Goal: Task Accomplishment & Management: Manage account settings

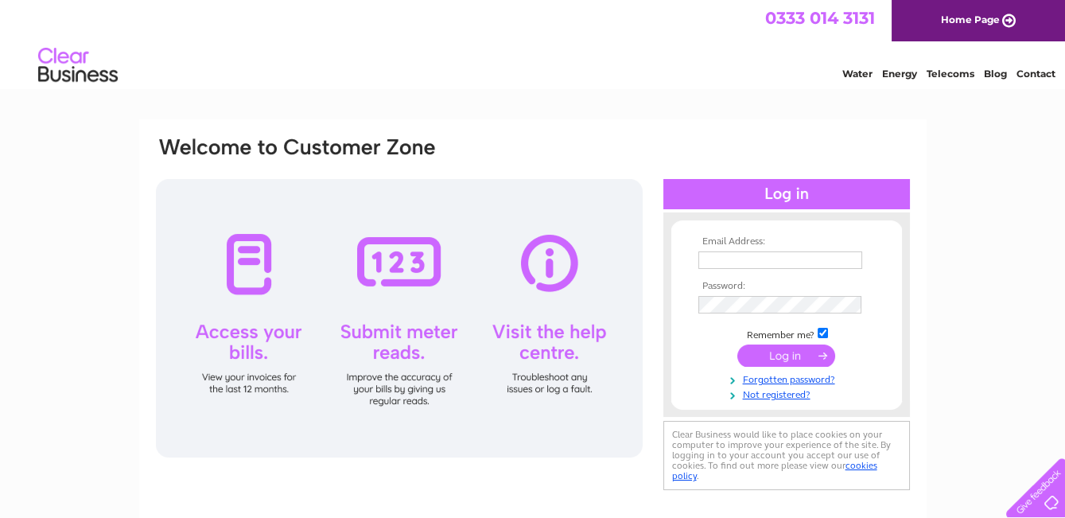
click at [776, 259] on input "text" at bounding box center [781, 260] width 164 height 18
type input "[EMAIL_ADDRESS][DOMAIN_NAME]"
click at [795, 350] on input "submit" at bounding box center [786, 355] width 98 height 22
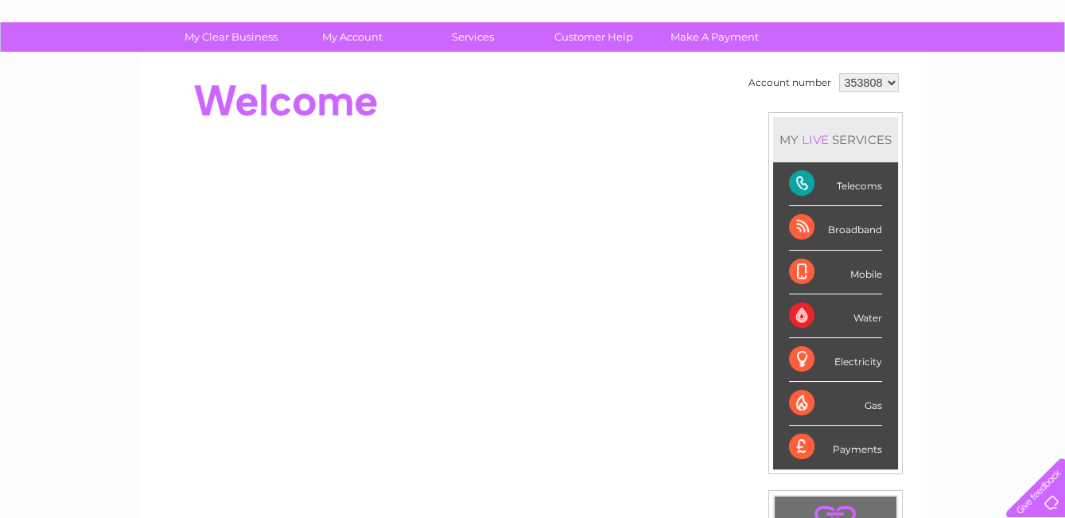
scroll to position [72, 0]
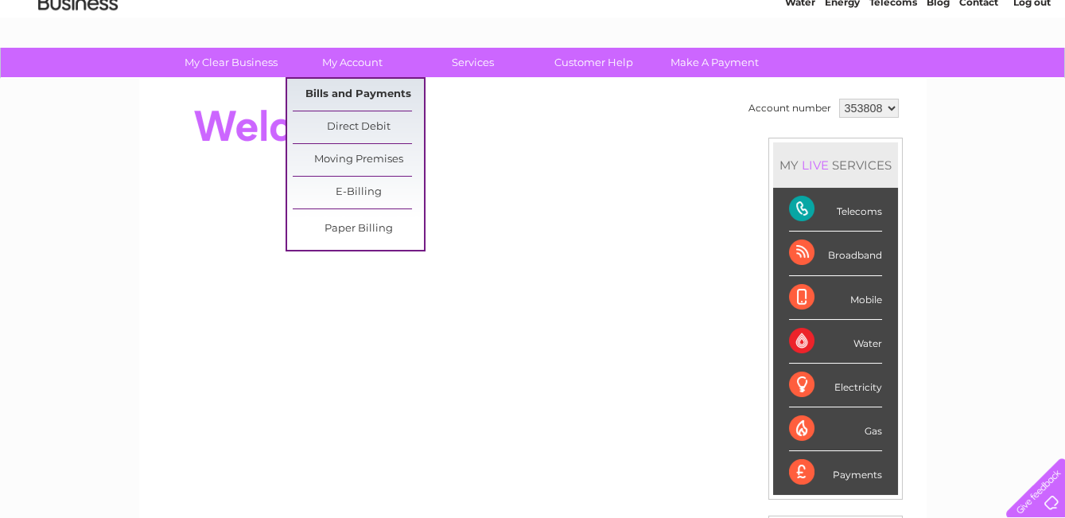
click at [348, 91] on link "Bills and Payments" at bounding box center [358, 95] width 131 height 32
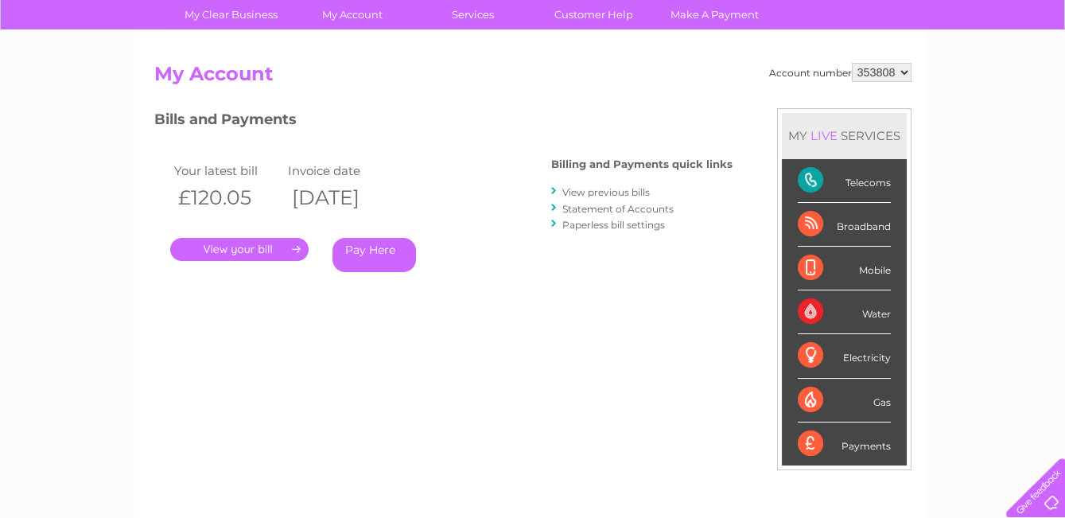
scroll to position [144, 0]
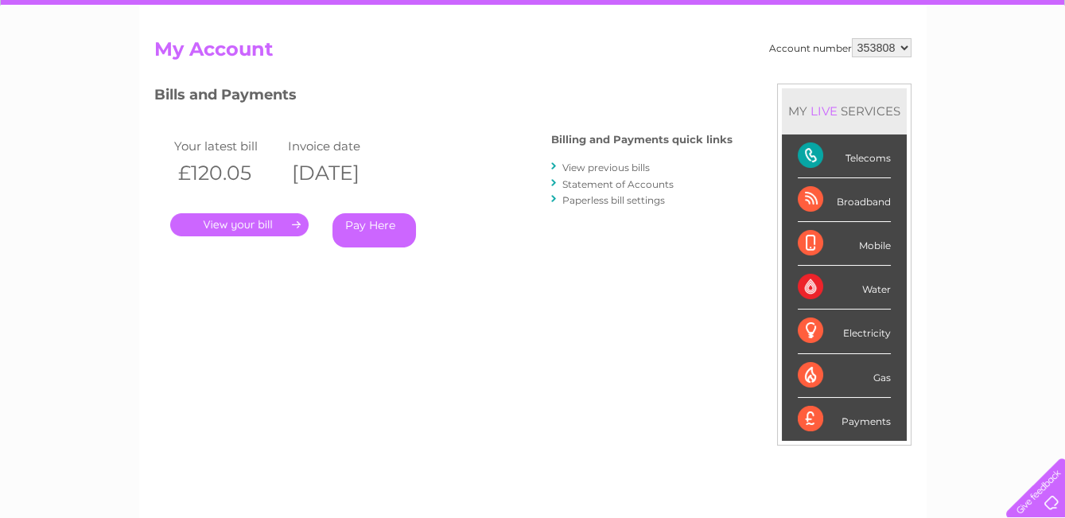
click at [588, 164] on link "View previous bills" at bounding box center [606, 167] width 88 height 12
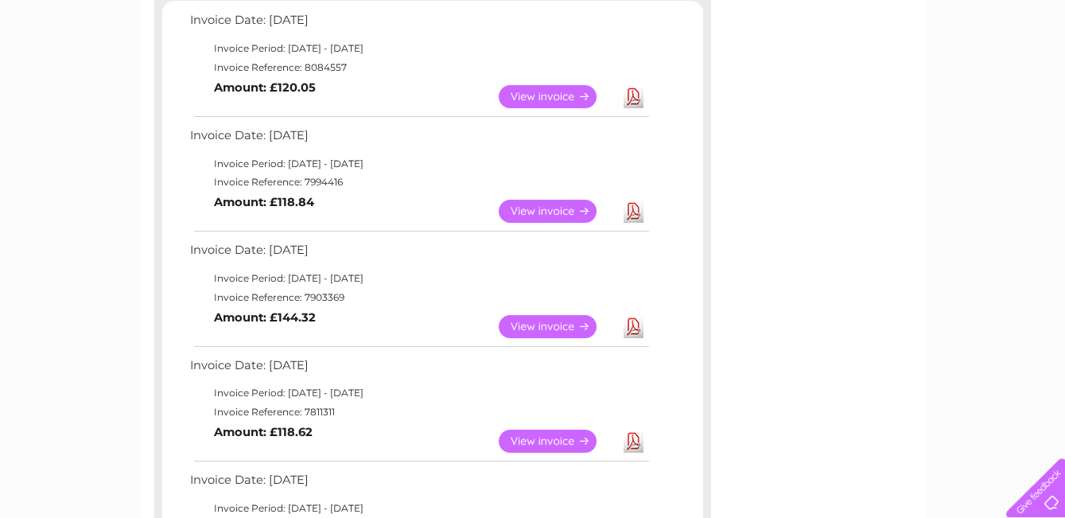
scroll to position [72, 0]
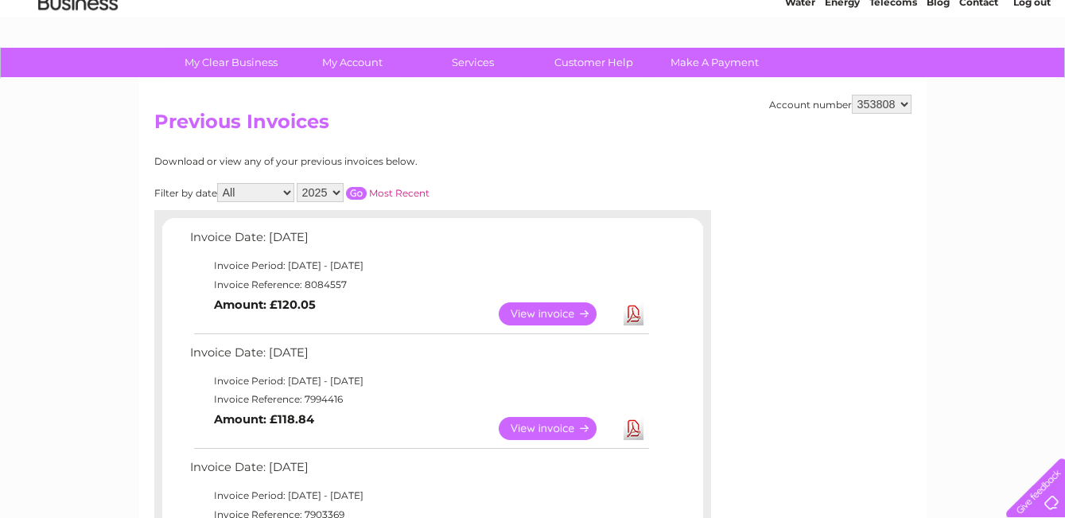
click at [340, 189] on select "2025 2024 2023 2022" at bounding box center [320, 192] width 47 height 19
click at [297, 183] on select "2025 2024 2023 2022" at bounding box center [320, 192] width 47 height 19
click at [357, 189] on input "button" at bounding box center [356, 193] width 21 height 13
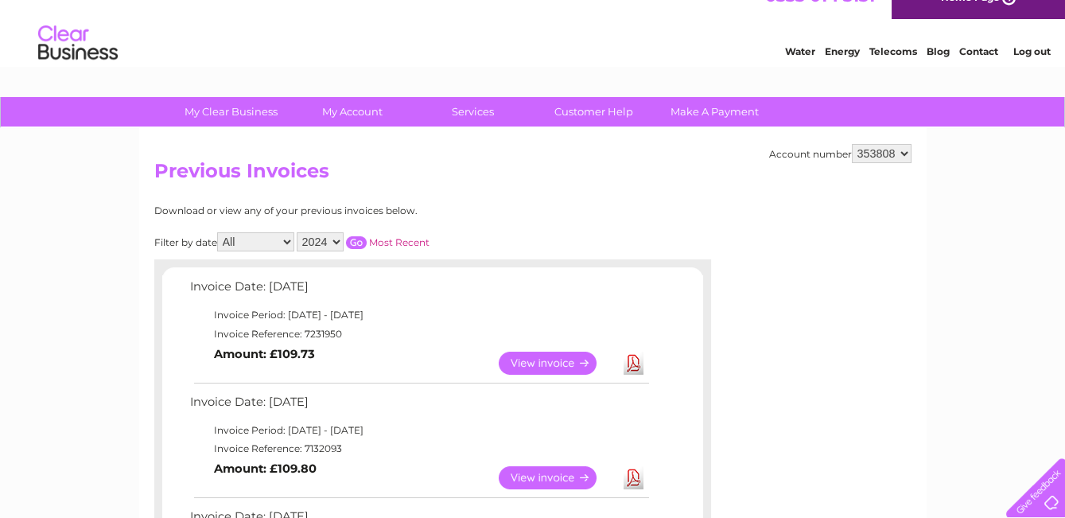
scroll to position [0, 0]
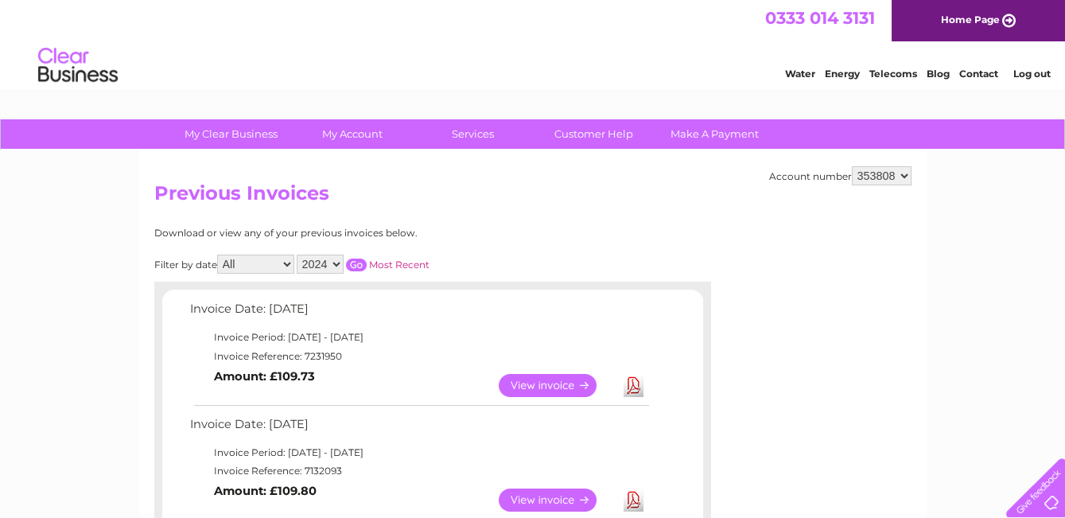
drag, startPoint x: 525, startPoint y: 221, endPoint x: 449, endPoint y: 216, distance: 75.7
click at [337, 263] on select "2025 2024 2023 2022" at bounding box center [320, 264] width 47 height 19
select select "2025"
click at [297, 255] on select "2025 2024 2023 2022" at bounding box center [320, 264] width 47 height 19
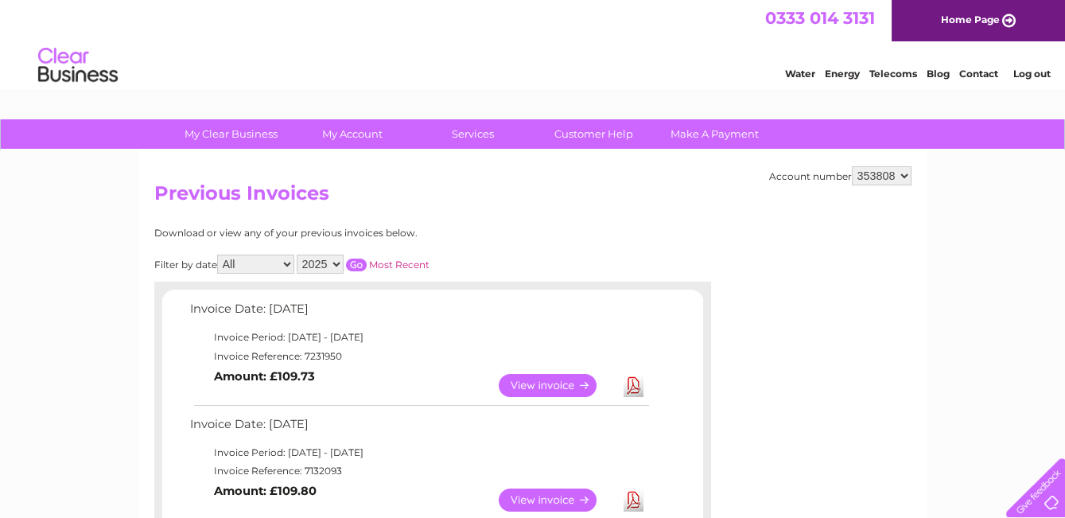
click at [352, 264] on input "button" at bounding box center [356, 265] width 21 height 13
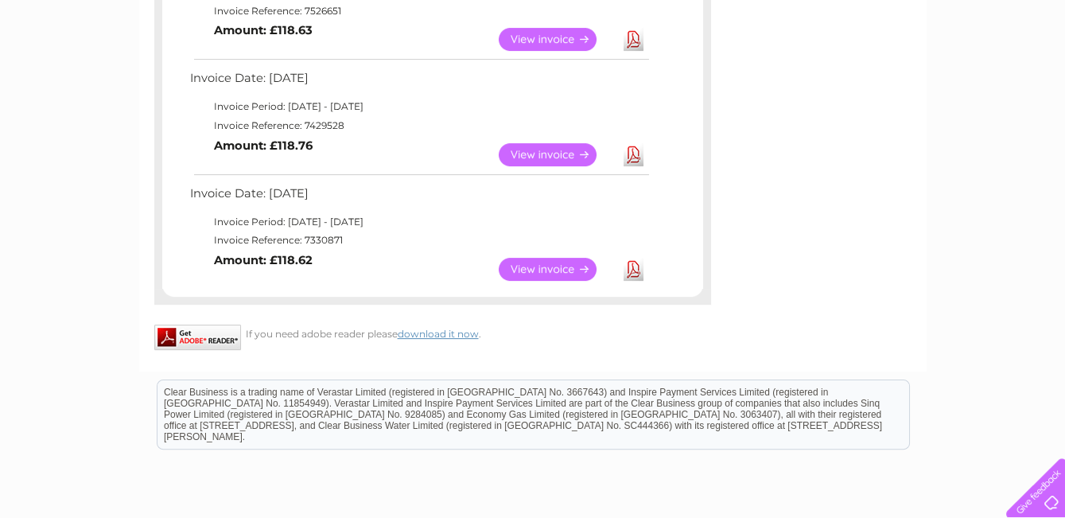
scroll to position [1012, 0]
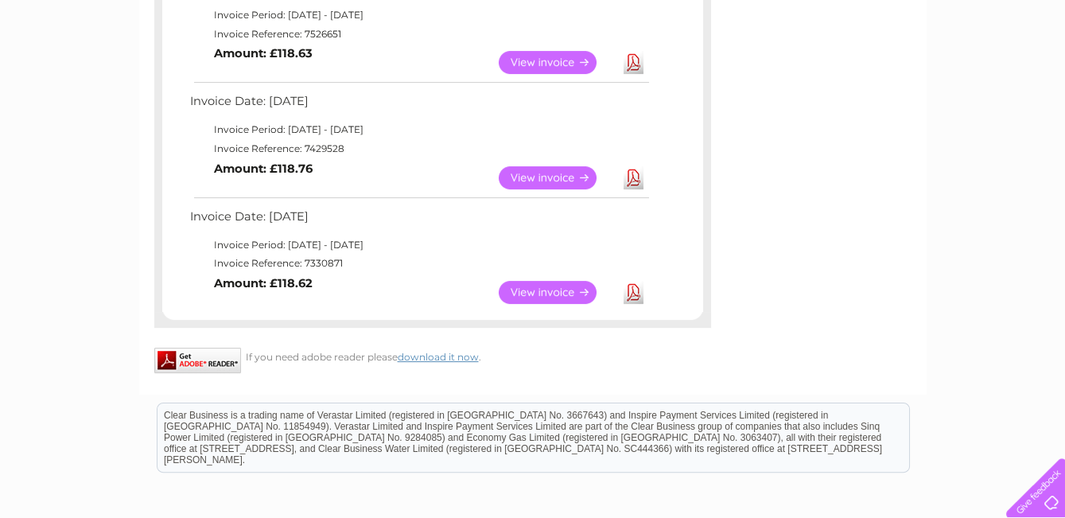
click at [628, 171] on link "Download" at bounding box center [634, 177] width 20 height 23
click at [634, 171] on link "Download" at bounding box center [634, 177] width 20 height 23
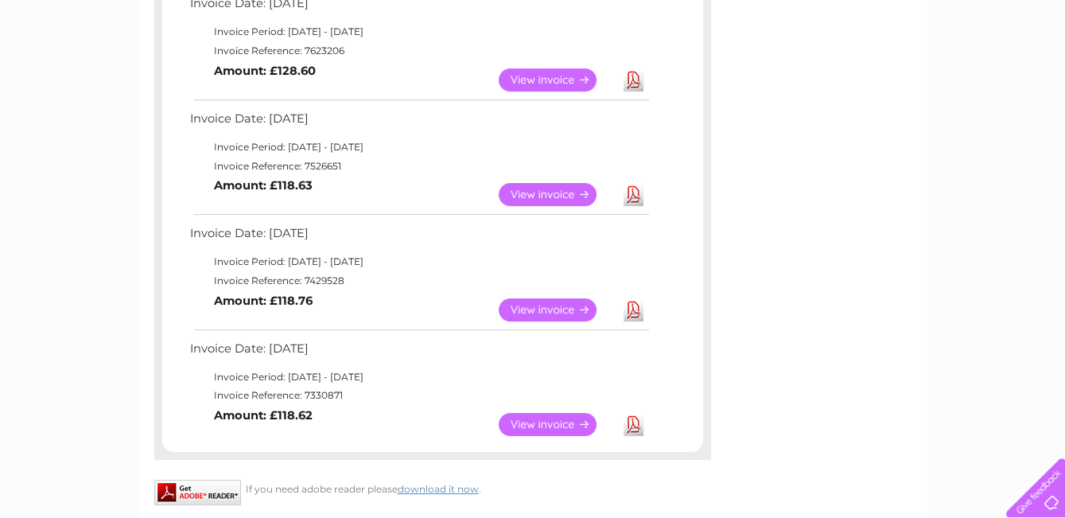
scroll to position [796, 0]
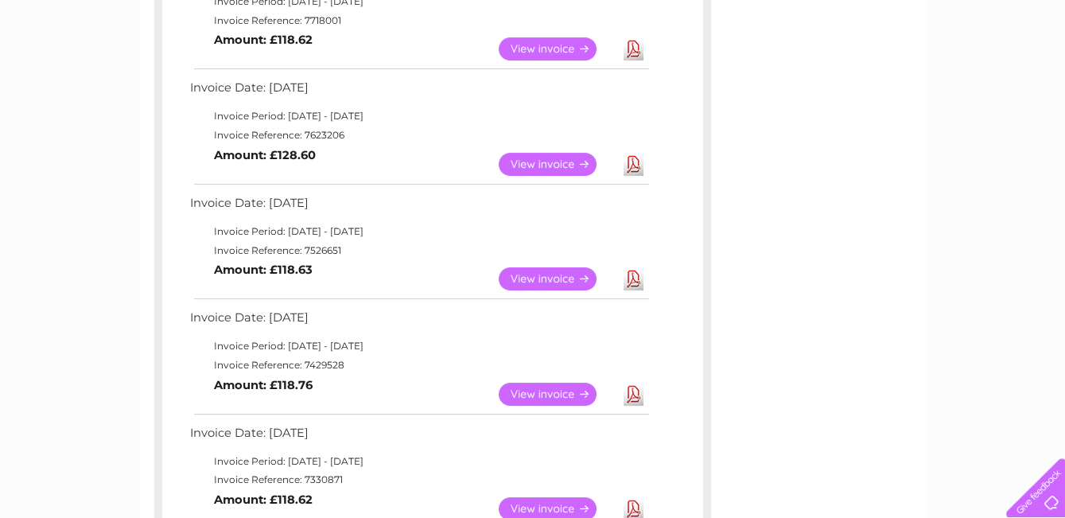
click at [634, 276] on link "Download" at bounding box center [634, 278] width 20 height 23
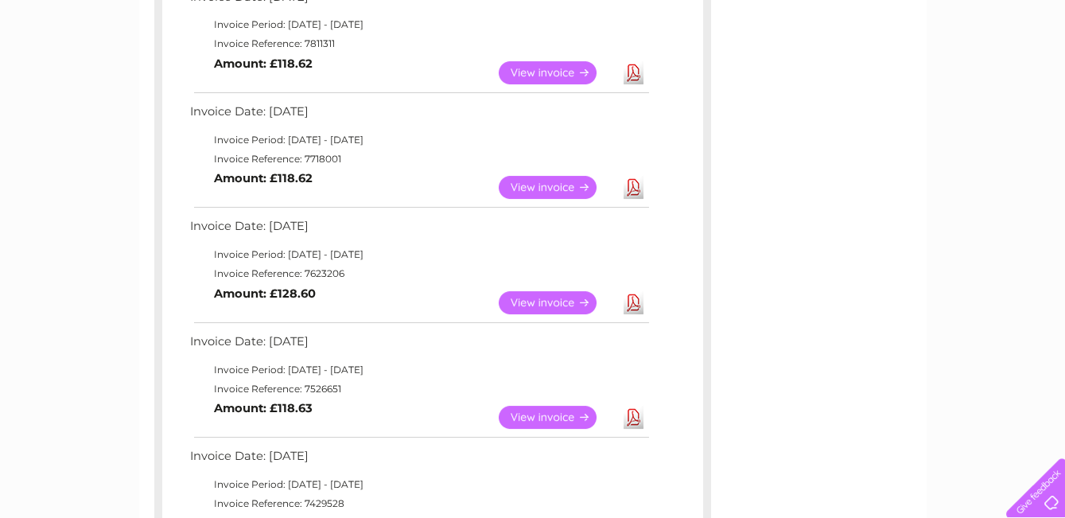
scroll to position [651, 0]
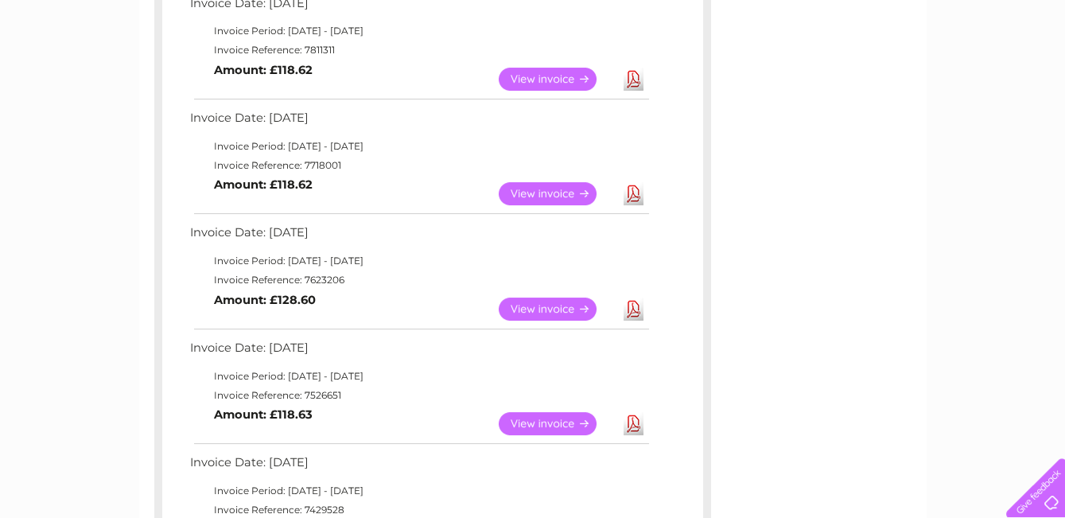
click at [632, 305] on link "Download" at bounding box center [634, 309] width 20 height 23
click at [628, 192] on link "Download" at bounding box center [634, 193] width 20 height 23
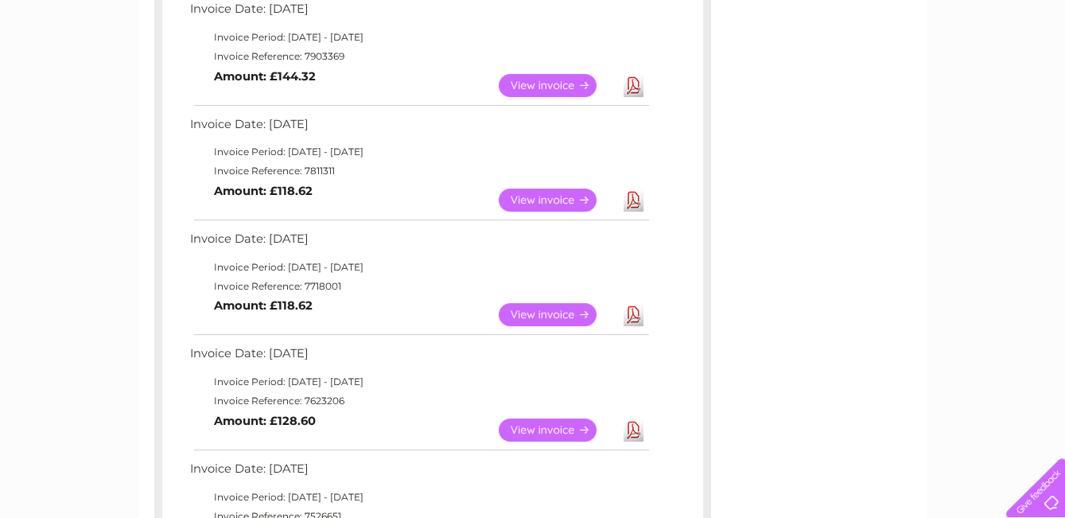
scroll to position [506, 0]
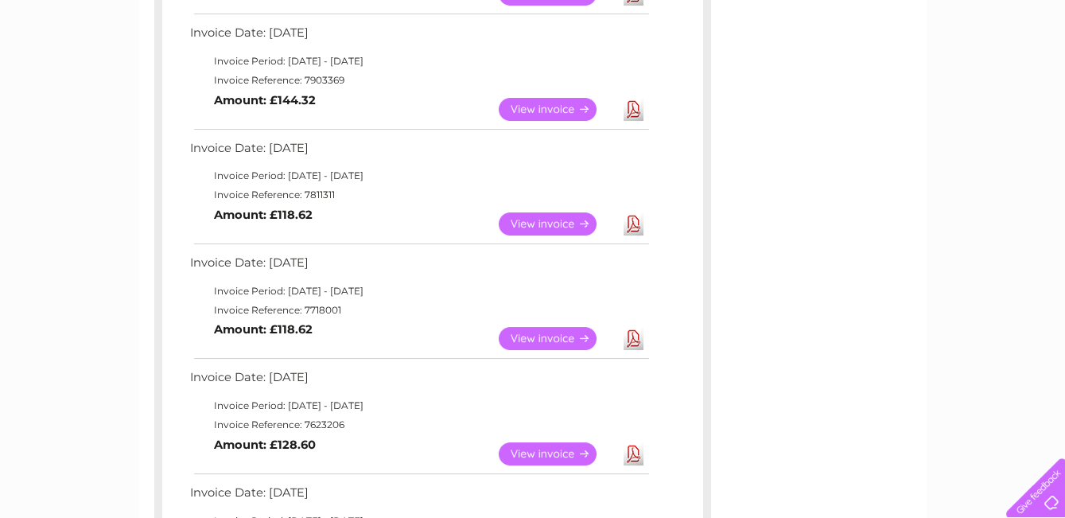
click at [637, 217] on link "Download" at bounding box center [634, 223] width 20 height 23
click at [628, 106] on link "Download" at bounding box center [634, 109] width 20 height 23
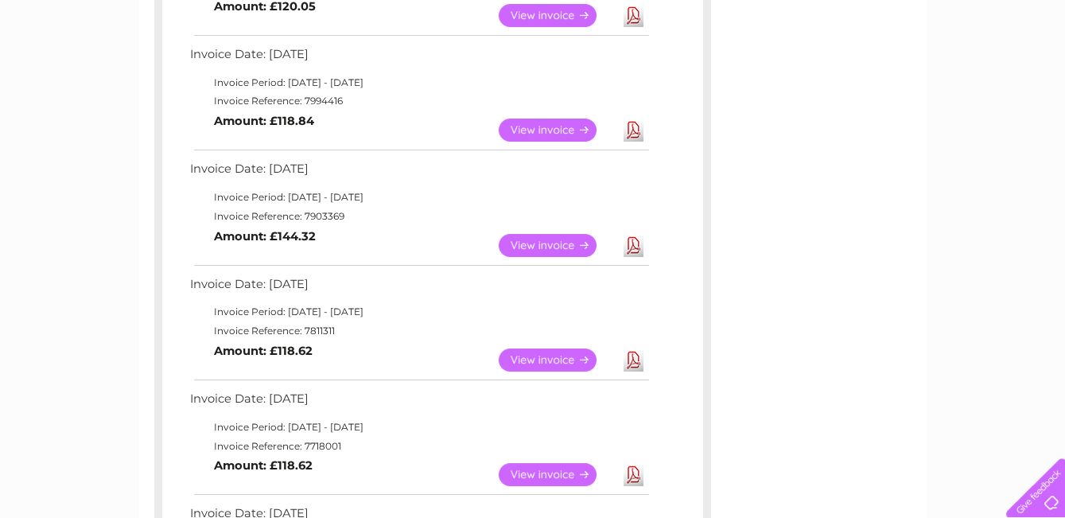
scroll to position [361, 0]
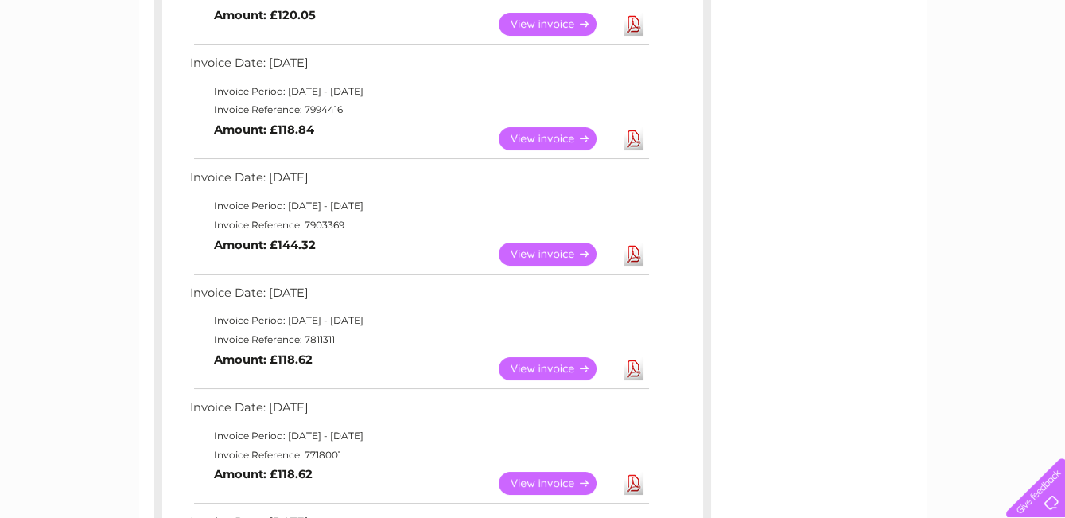
click at [626, 137] on link "Download" at bounding box center [634, 138] width 20 height 23
click at [634, 136] on link "Download" at bounding box center [634, 138] width 20 height 23
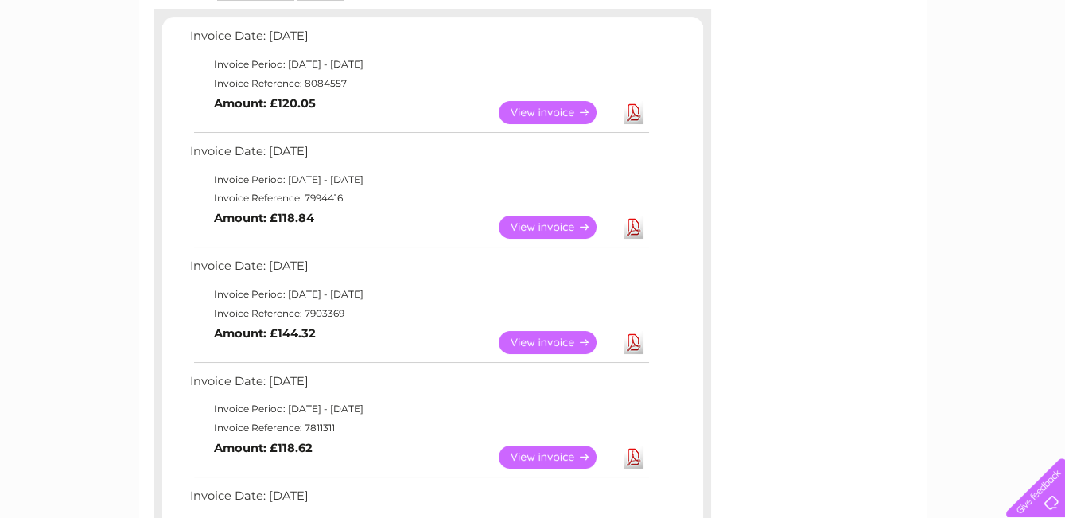
scroll to position [144, 0]
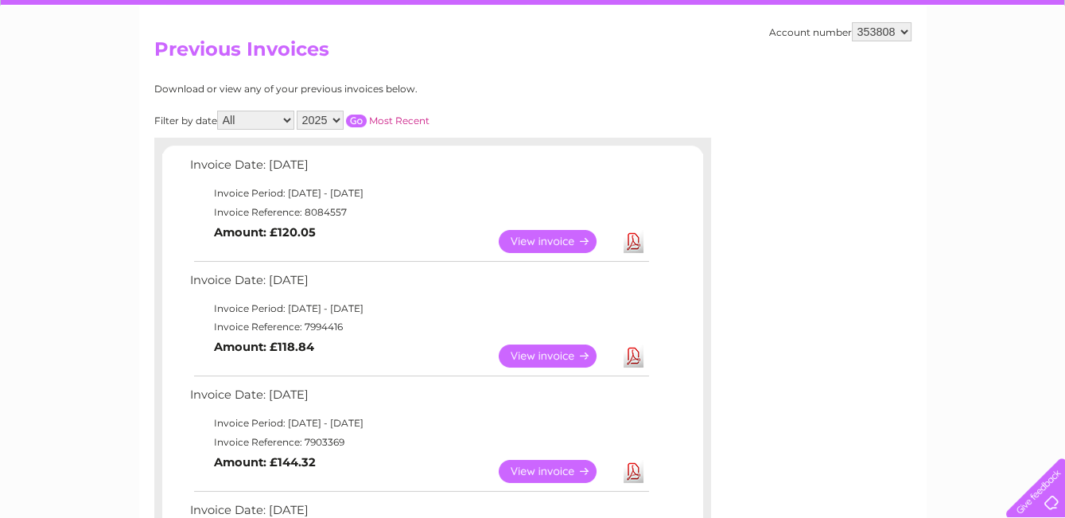
click at [636, 239] on link "Download" at bounding box center [634, 241] width 20 height 23
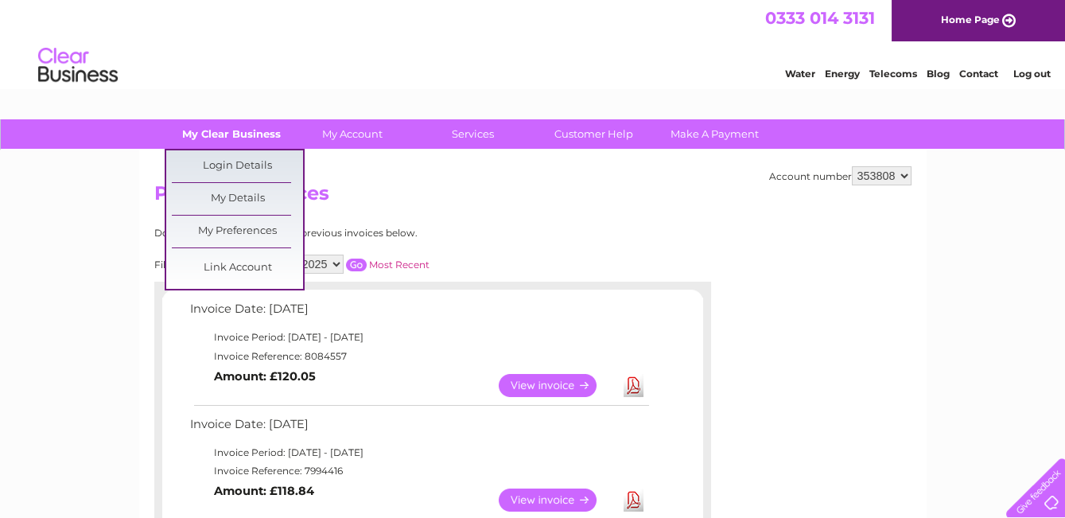
click at [237, 131] on link "My Clear Business" at bounding box center [230, 133] width 131 height 29
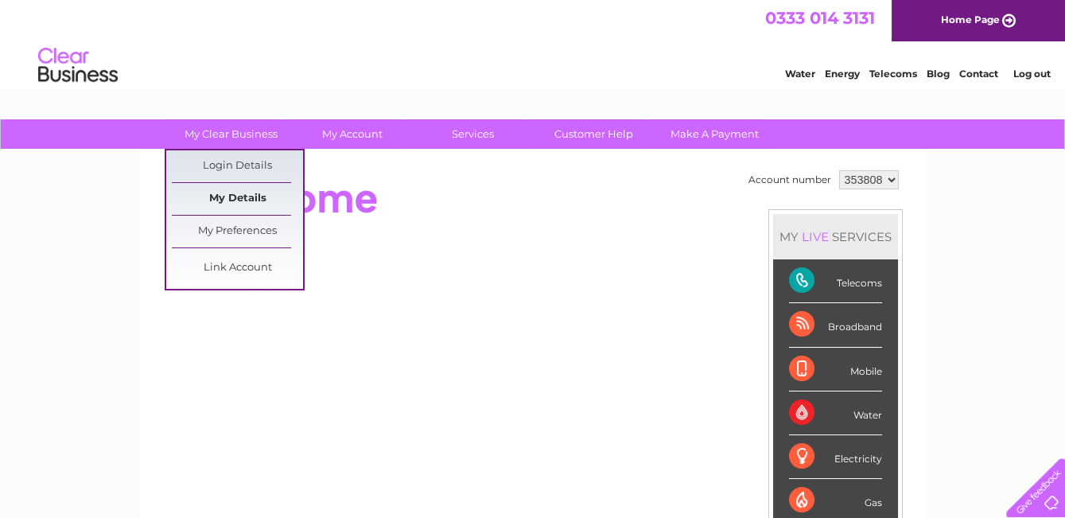
click at [255, 200] on link "My Details" at bounding box center [237, 199] width 131 height 32
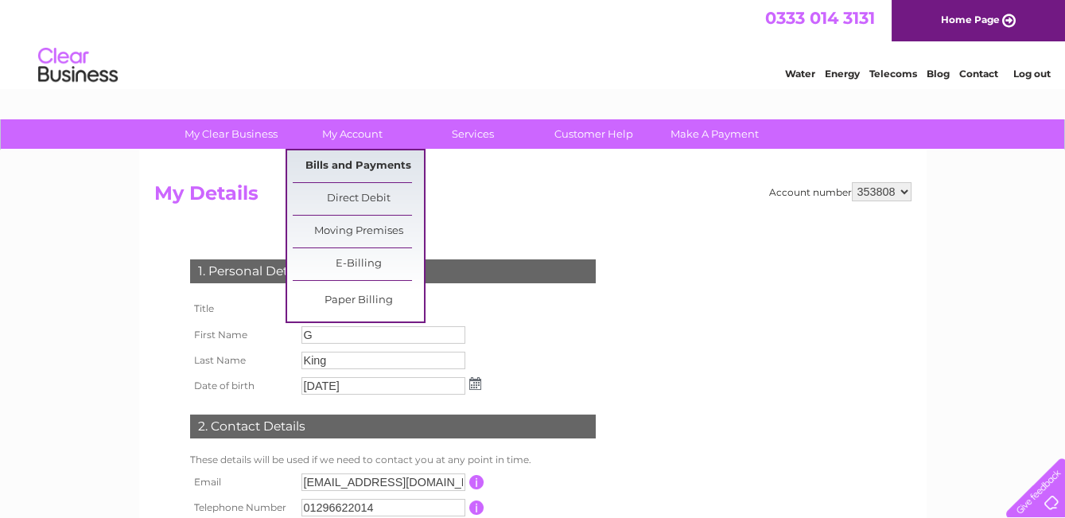
click at [356, 165] on link "Bills and Payments" at bounding box center [358, 166] width 131 height 32
click at [364, 162] on link "Bills and Payments" at bounding box center [358, 166] width 131 height 32
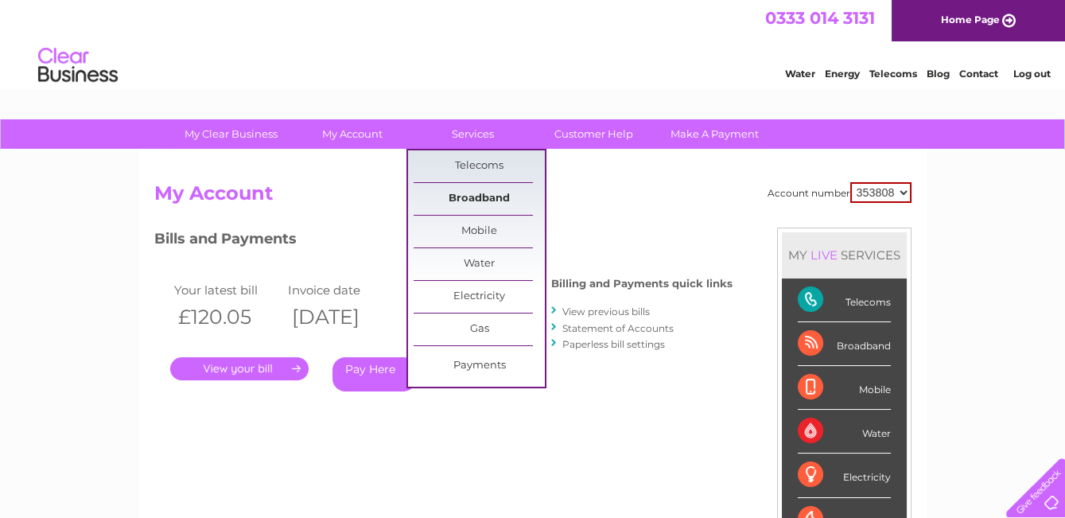
click at [469, 197] on link "Broadband" at bounding box center [479, 199] width 131 height 32
click at [493, 200] on link "Broadband" at bounding box center [479, 199] width 131 height 32
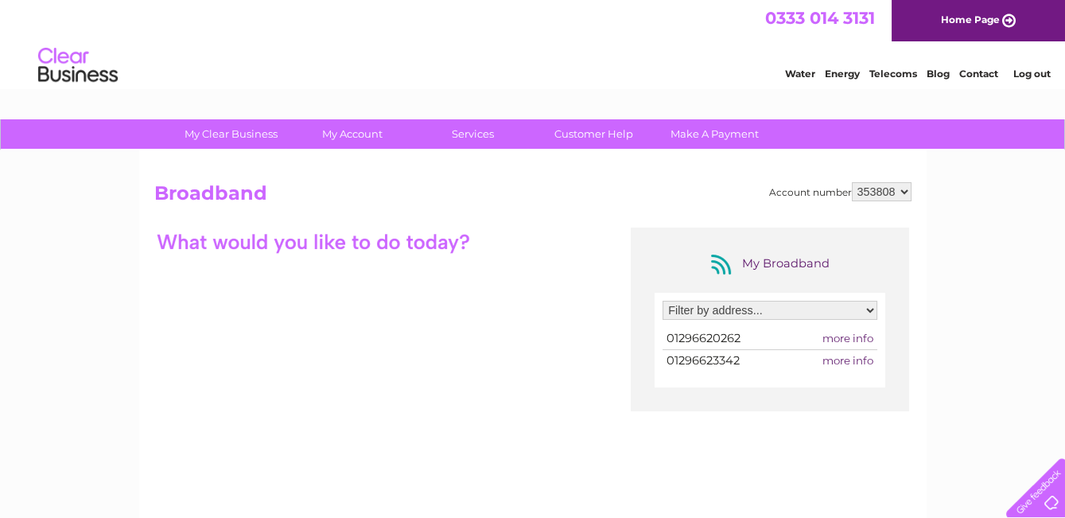
click at [835, 337] on span "more info" at bounding box center [848, 338] width 51 height 13
click at [853, 335] on span "more info" at bounding box center [848, 338] width 51 height 13
click at [872, 309] on select "Filter by address... Loudwater Farm, Nash Lee End, Wendover, Buck's, HP22 6BH F…" at bounding box center [770, 310] width 215 height 19
click at [663, 301] on select "Filter by address... Loudwater Farm, Nash Lee End, Wendover, Buck's, HP22 6BH F…" at bounding box center [770, 310] width 215 height 19
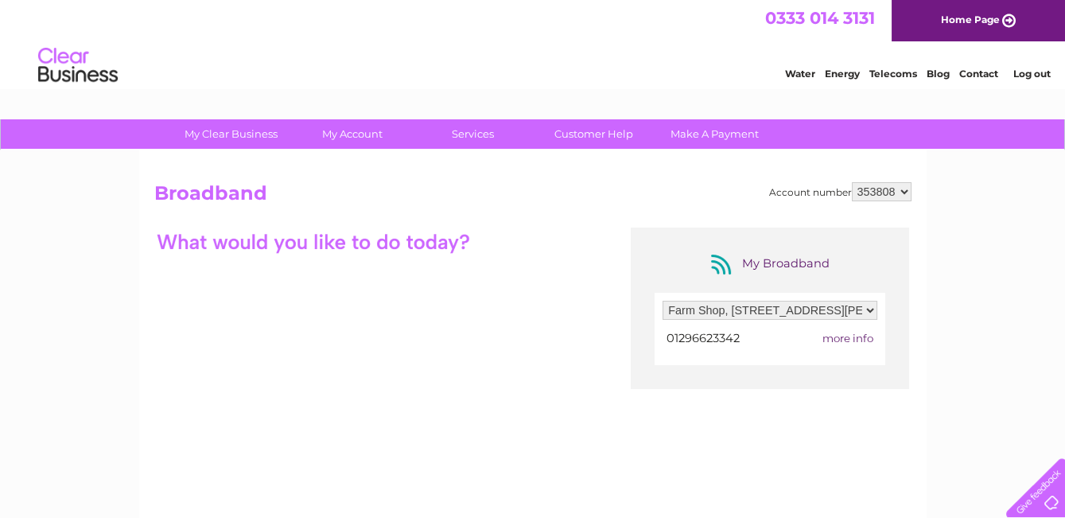
click at [835, 338] on span "more info" at bounding box center [848, 338] width 51 height 13
click at [874, 309] on select "Filter by address... Loudwater Farm, Nash Lee End, Wendover, Buck's, HP22 6BH F…" at bounding box center [770, 310] width 215 height 19
click at [663, 301] on select "Filter by address... Loudwater Farm, Nash Lee End, Wendover, Buck's, HP22 6BH F…" at bounding box center [770, 310] width 215 height 19
click at [583, 337] on div "My Broadband Filter by address... Loudwater Farm, Nash Lee End, Wendover, Buck'…" at bounding box center [532, 383] width 757 height 310
click at [868, 308] on select "Filter by address... Loudwater Farm, Nash Lee End, Wendover, Buck's, HP22 6BH F…" at bounding box center [770, 310] width 215 height 19
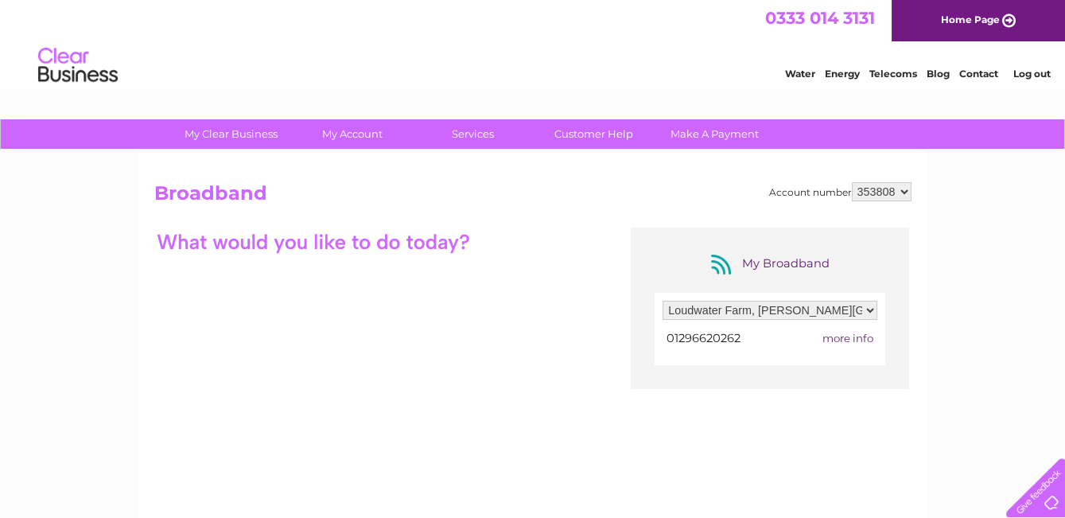
click at [868, 308] on select "Filter by address... Loudwater Farm, Nash Lee End, Wendover, Buck's, HP22 6BH F…" at bounding box center [770, 310] width 215 height 19
click at [858, 333] on span "more info" at bounding box center [848, 338] width 51 height 13
click at [870, 305] on select "Filter by address... Loudwater Farm, Nash Lee End, Wendover, Buck's, HP22 6BH F…" at bounding box center [770, 310] width 215 height 19
select select "1208666"
click at [663, 301] on select "Filter by address... Loudwater Farm, Nash Lee End, Wendover, Buck's, HP22 6BH F…" at bounding box center [770, 310] width 215 height 19
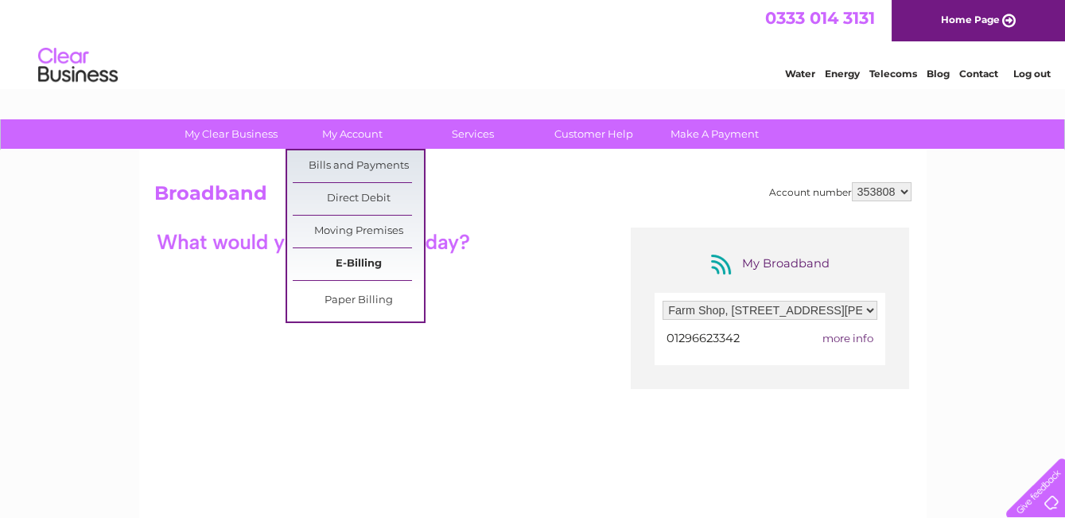
click at [360, 259] on link "E-Billing" at bounding box center [358, 264] width 131 height 32
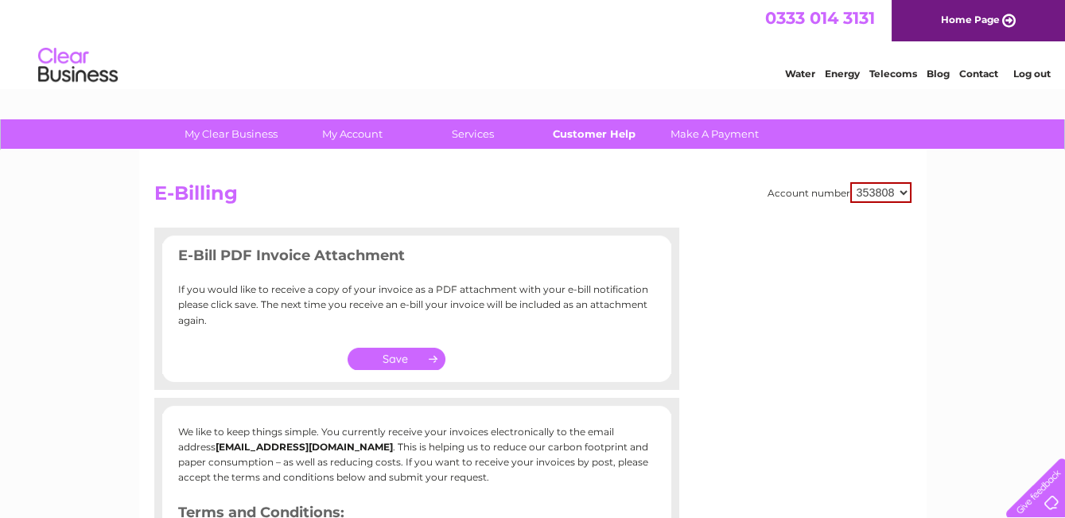
click at [593, 136] on link "Customer Help" at bounding box center [593, 133] width 131 height 29
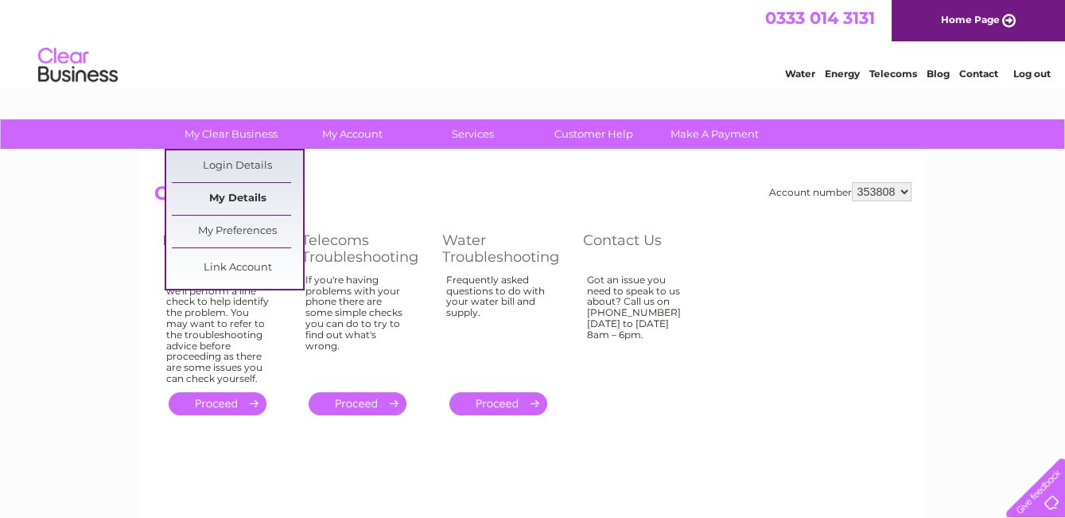
click at [235, 202] on link "My Details" at bounding box center [237, 199] width 131 height 32
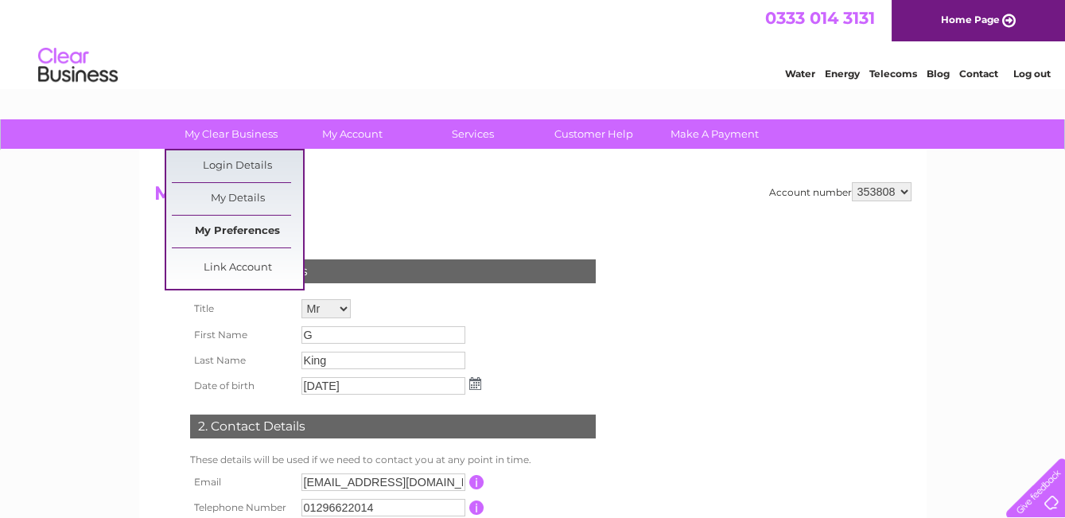
click at [235, 235] on link "My Preferences" at bounding box center [237, 232] width 131 height 32
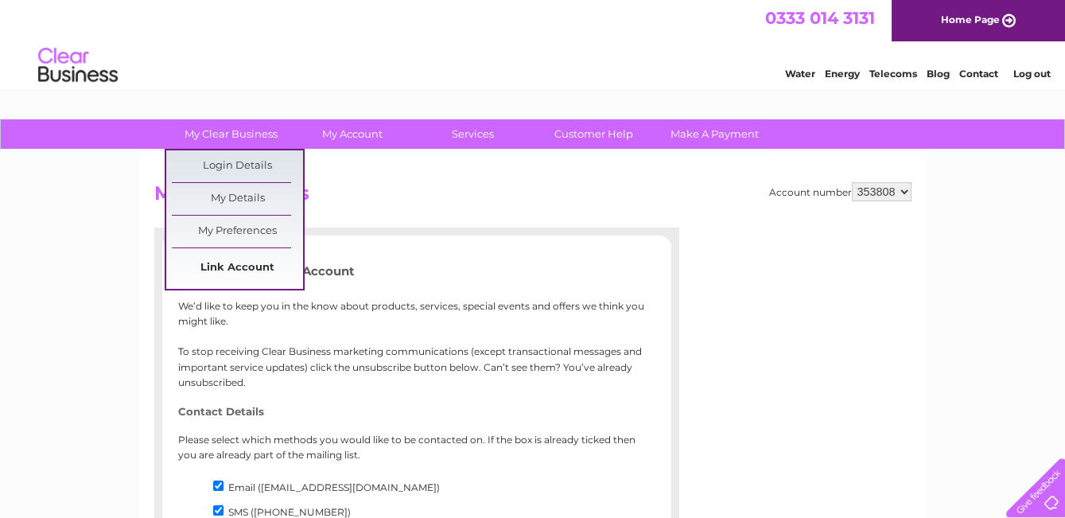
click at [263, 267] on link "Link Account" at bounding box center [237, 268] width 131 height 32
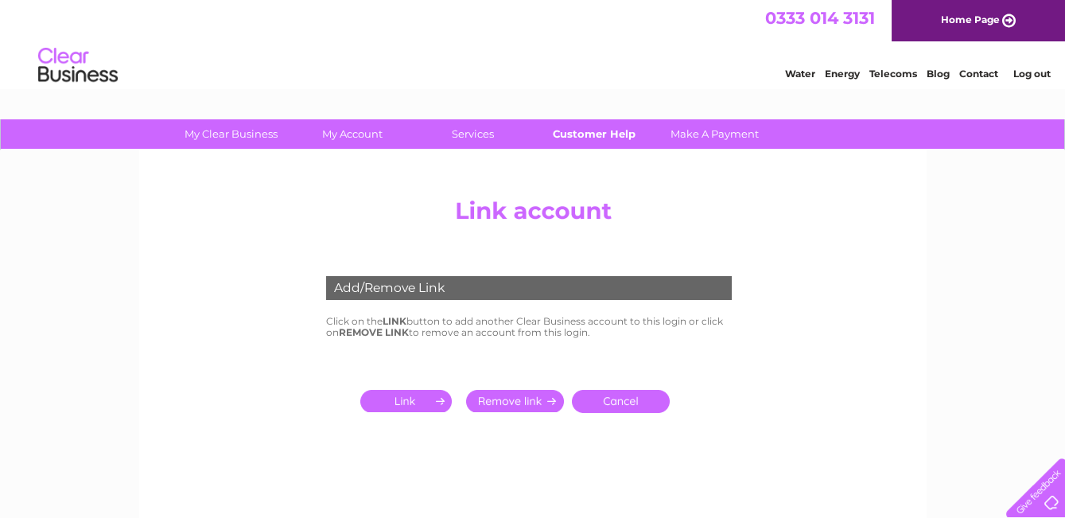
click at [600, 130] on link "Customer Help" at bounding box center [593, 133] width 131 height 29
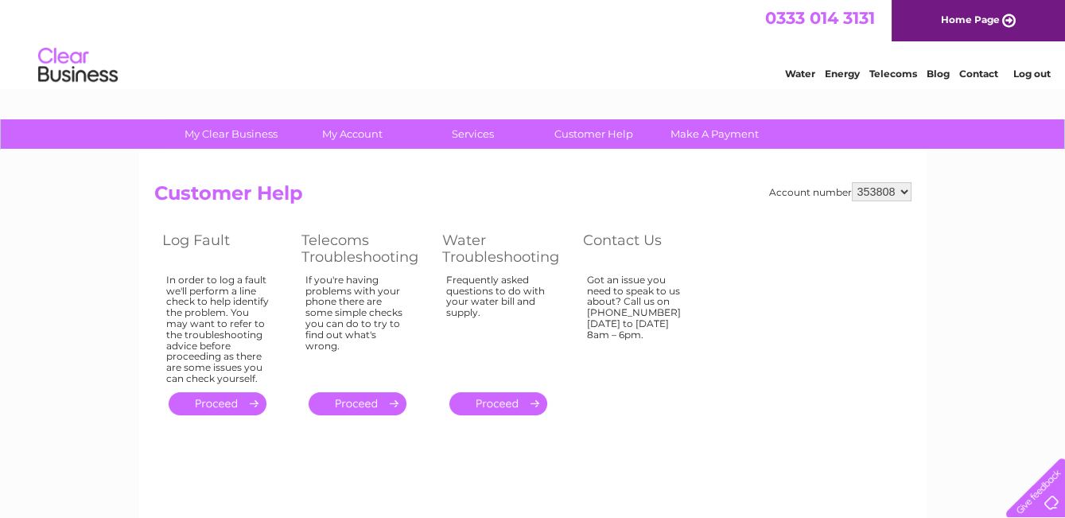
click at [1014, 14] on link "Home Page" at bounding box center [978, 20] width 173 height 41
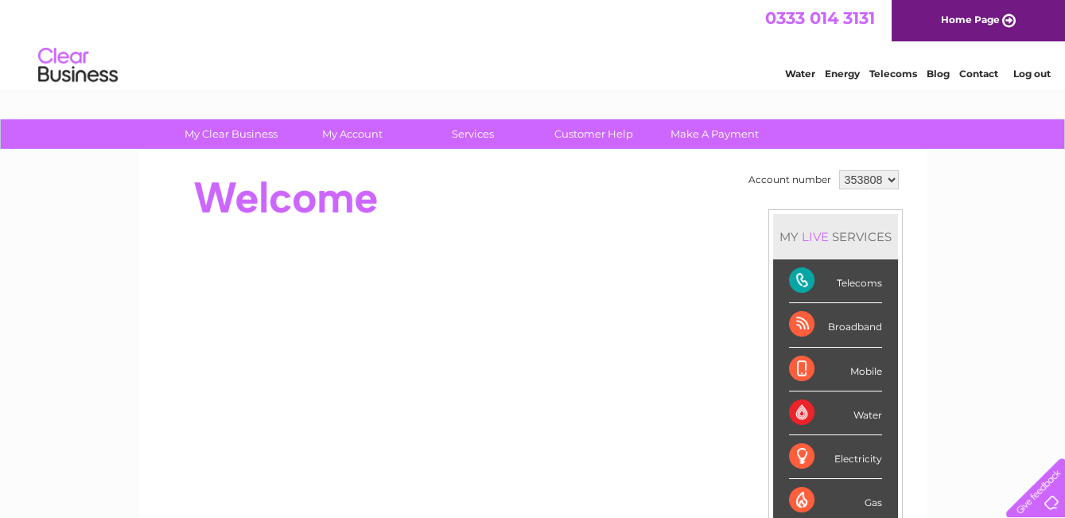
click at [1010, 13] on link "Home Page" at bounding box center [978, 20] width 173 height 41
